Goal: Task Accomplishment & Management: Manage account settings

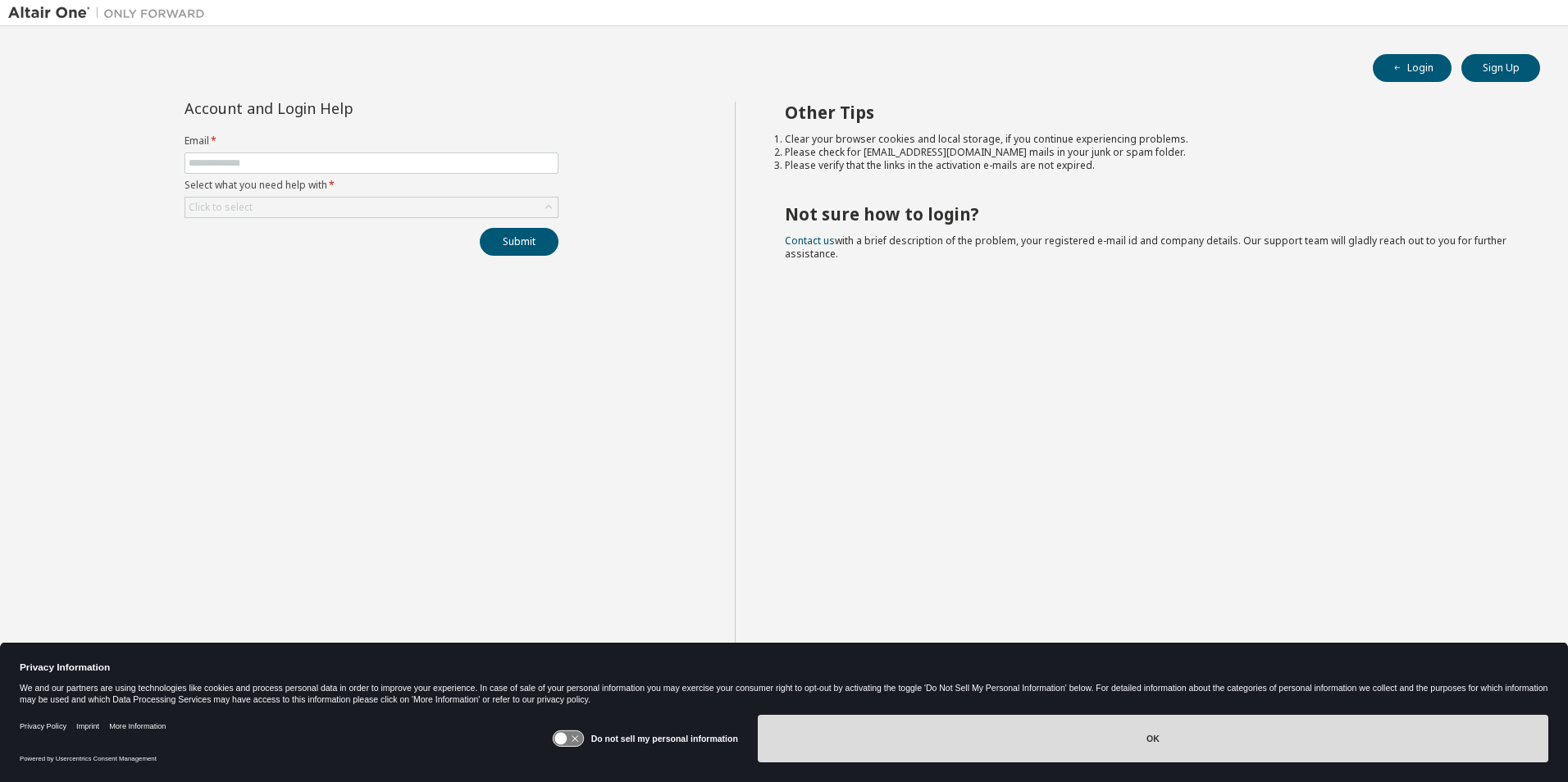
click at [1113, 525] on button "OK" at bounding box center [1154, 738] width 791 height 47
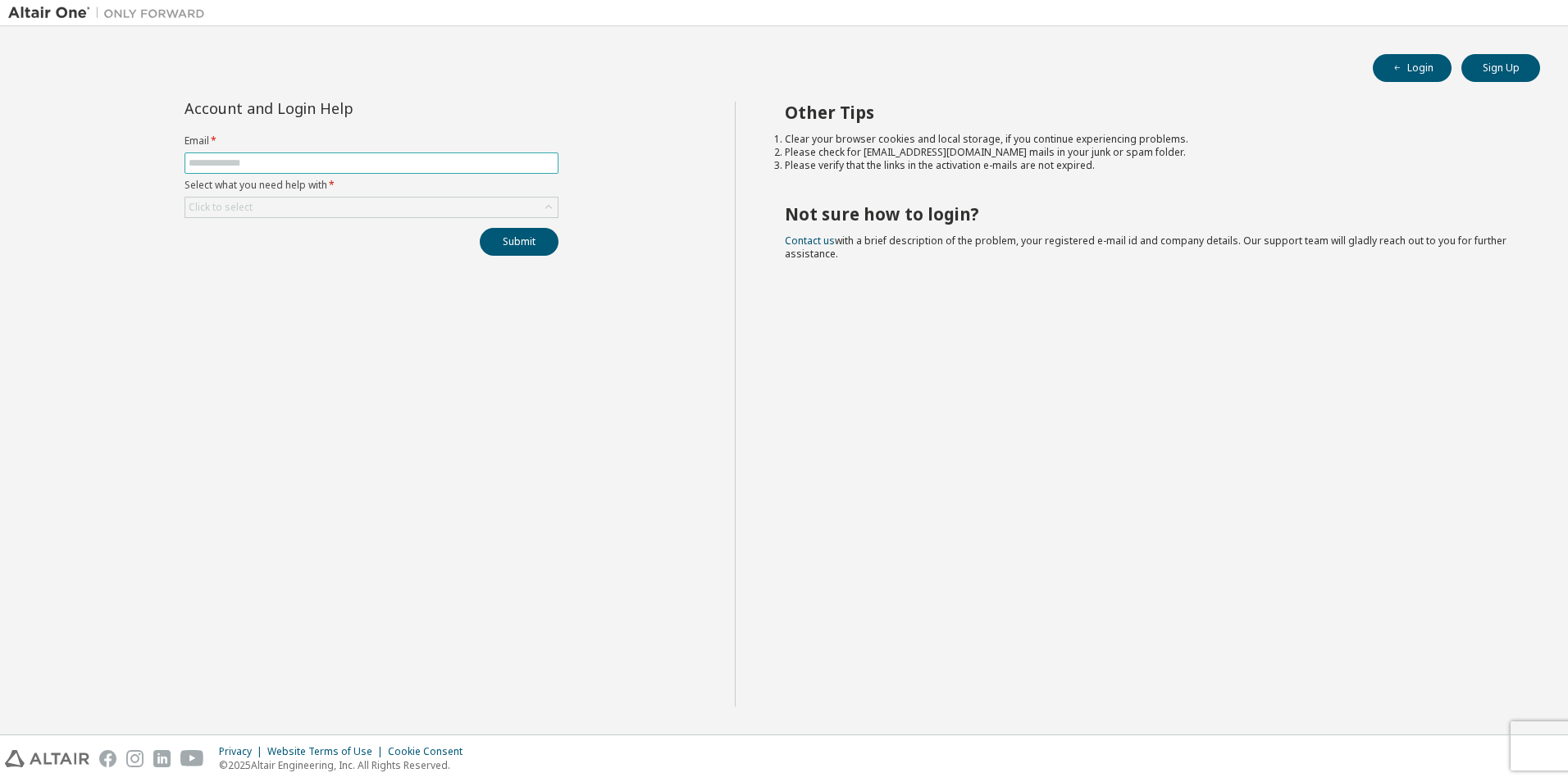
click at [358, 160] on input "text" at bounding box center [371, 163] width 366 height 13
type input "**********"
click at [543, 209] on icon at bounding box center [548, 207] width 16 height 16
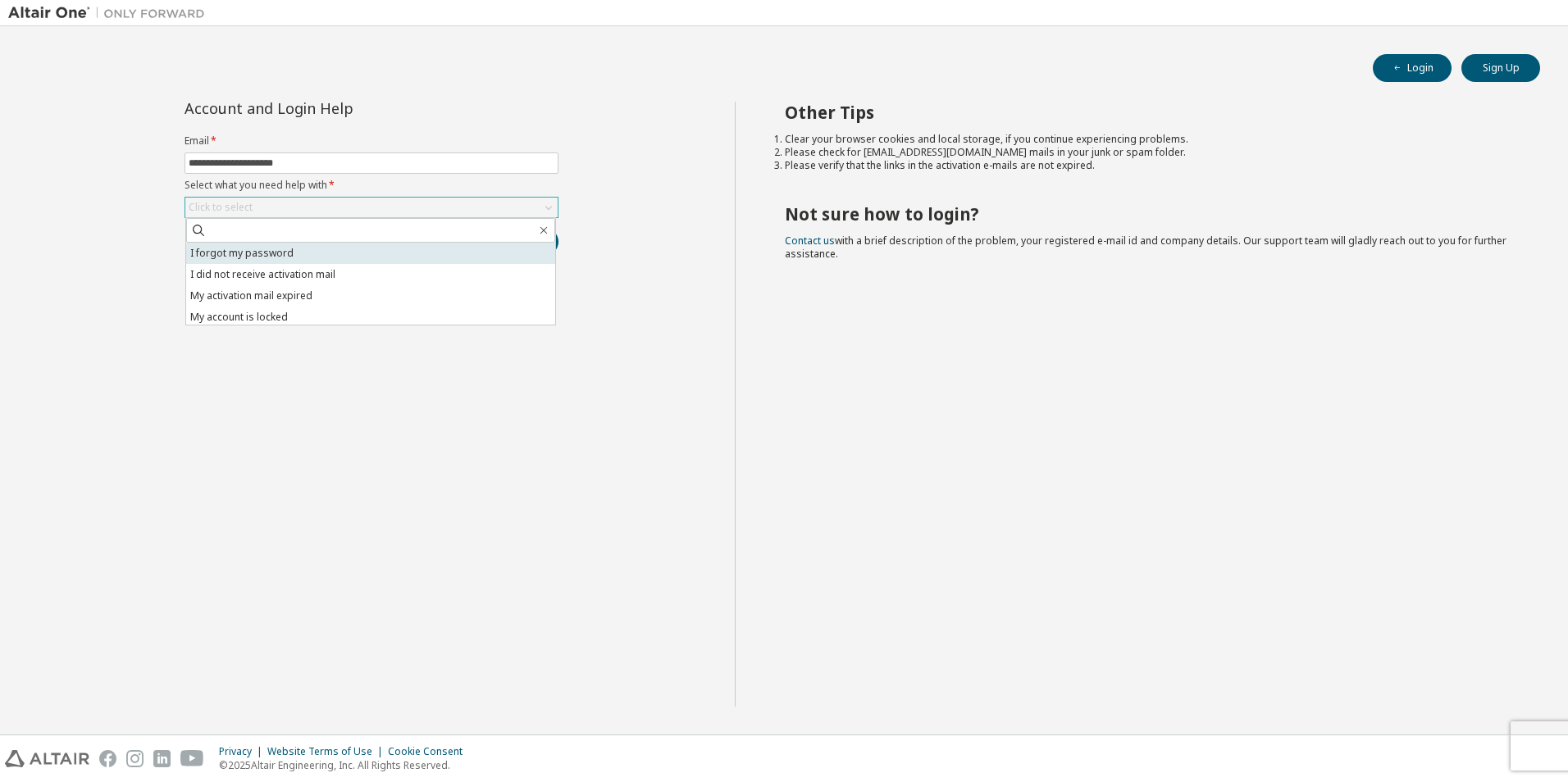
click at [300, 263] on li "I forgot my password" at bounding box center [370, 253] width 369 height 22
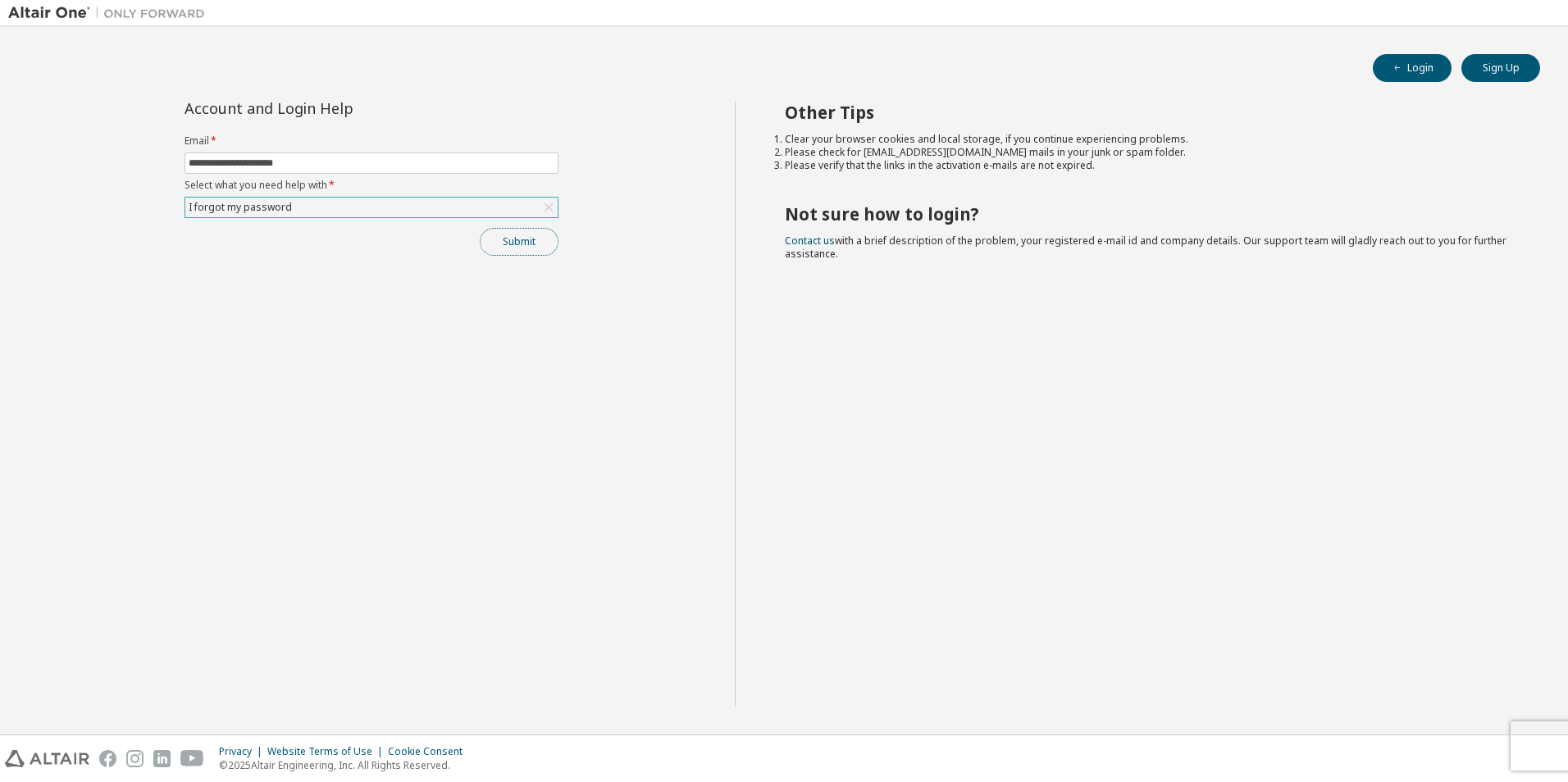
click at [508, 248] on button "Submit" at bounding box center [519, 242] width 78 height 28
